Goal: Find specific page/section: Locate a particular part of the current website

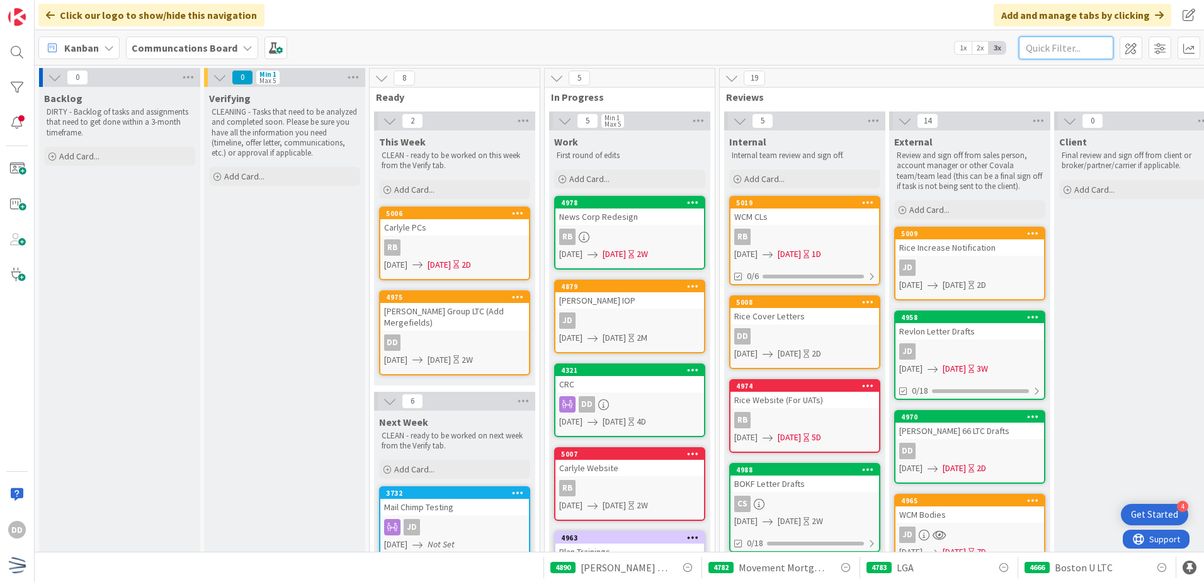
click at [1042, 47] on input "text" at bounding box center [1066, 48] width 94 height 23
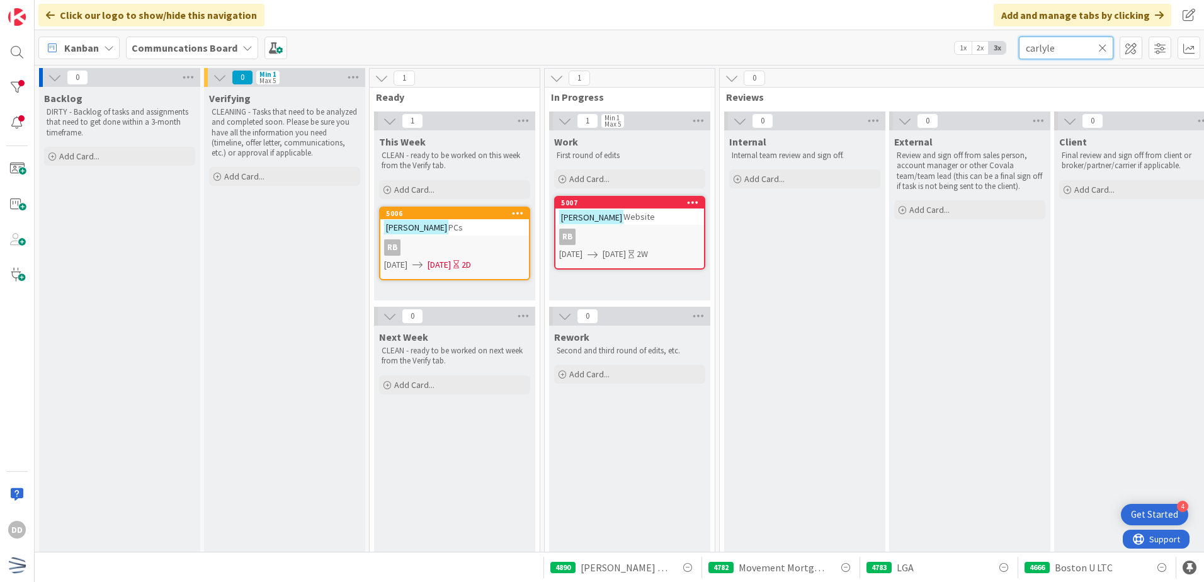
type input "carlyle"
click at [470, 236] on link "5006 Carlyle PCs RB [DATE] [DATE] 2D" at bounding box center [454, 244] width 151 height 74
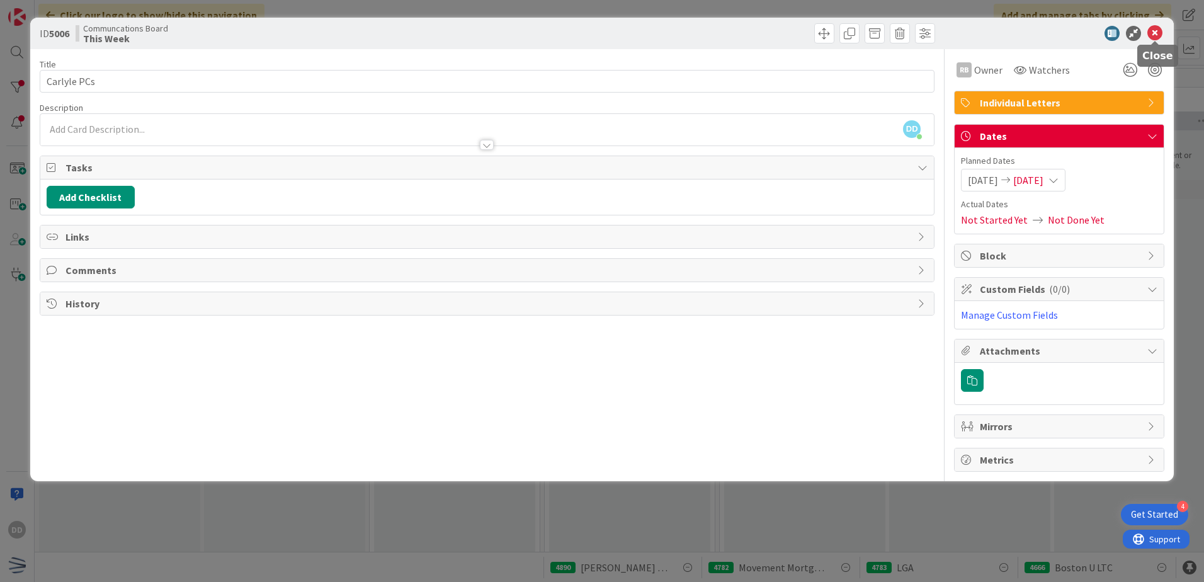
click at [1042, 35] on icon at bounding box center [1154, 33] width 15 height 15
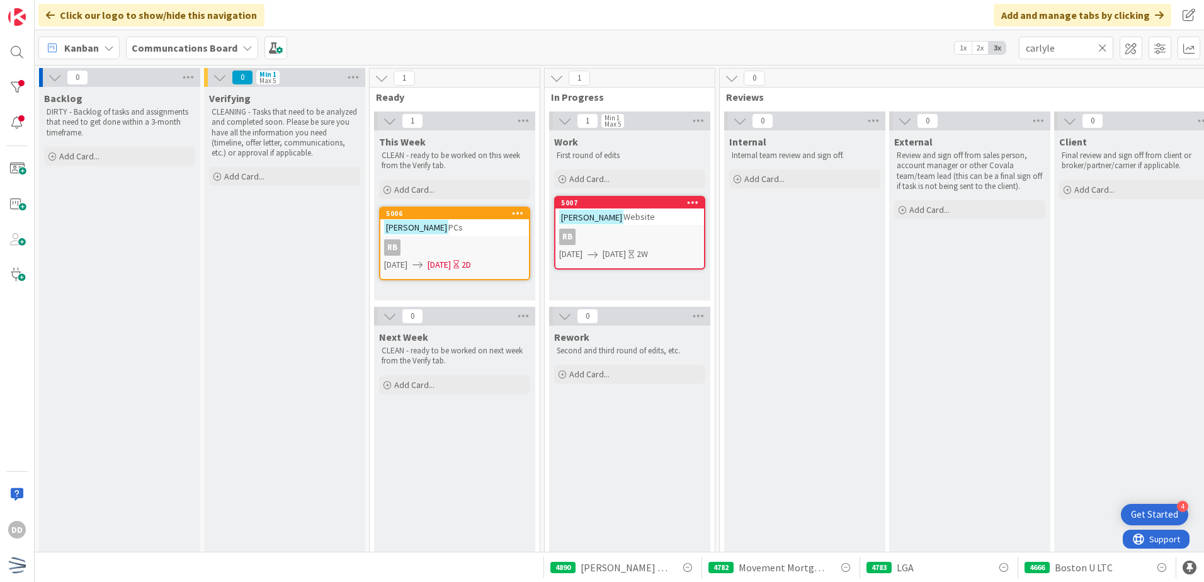
click at [1042, 49] on icon at bounding box center [1102, 47] width 9 height 11
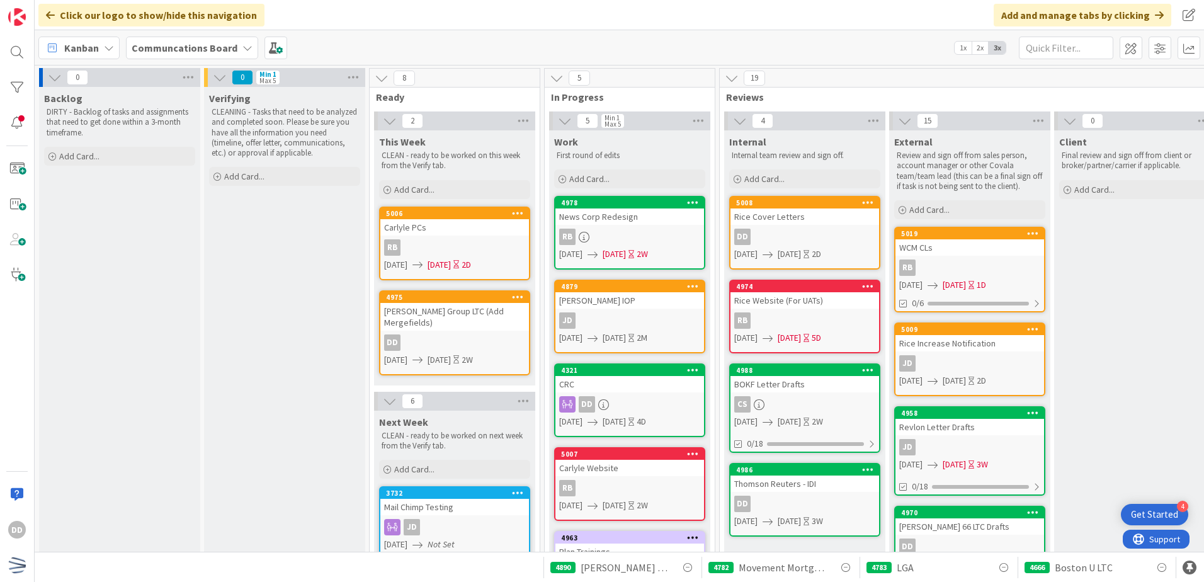
drag, startPoint x: 821, startPoint y: 219, endPoint x: 828, endPoint y: 220, distance: 7.7
click at [979, 242] on div "WCM CLs" at bounding box center [969, 247] width 149 height 16
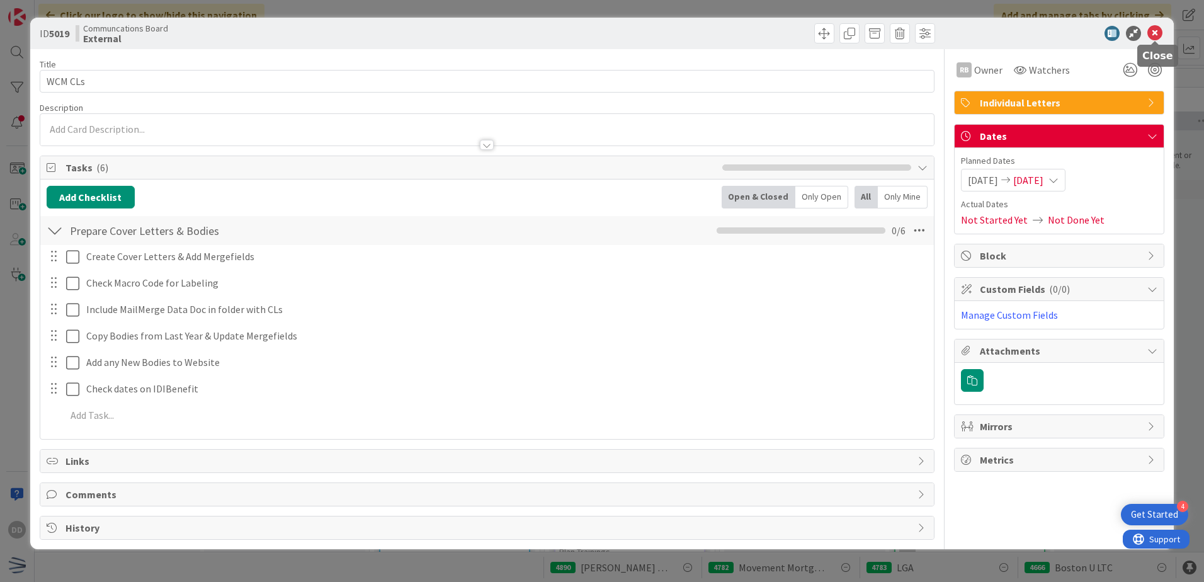
click at [1042, 40] on icon at bounding box center [1154, 33] width 15 height 15
